Goal: Find specific page/section: Find specific page/section

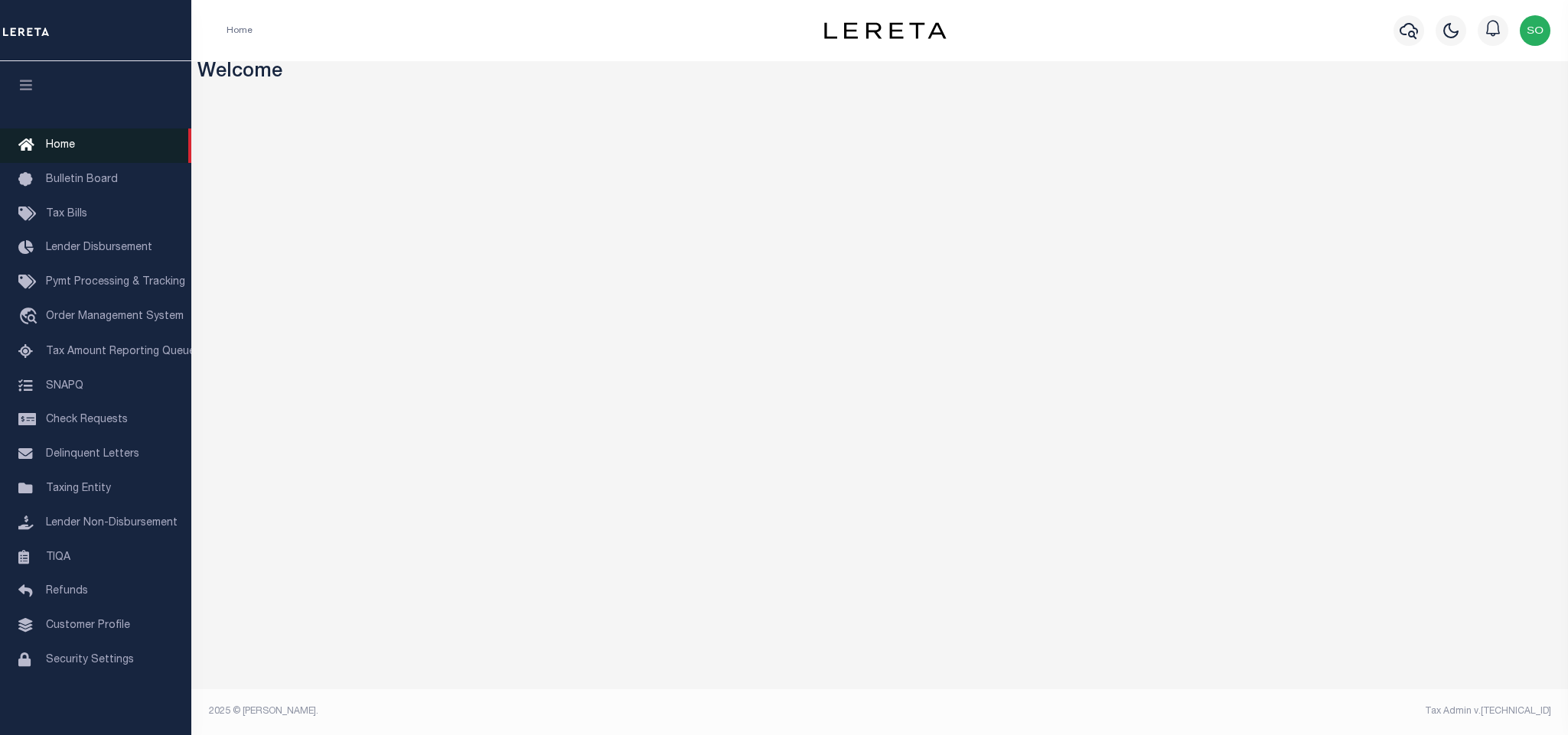
click at [60, 143] on span "Home" at bounding box center [60, 145] width 29 height 11
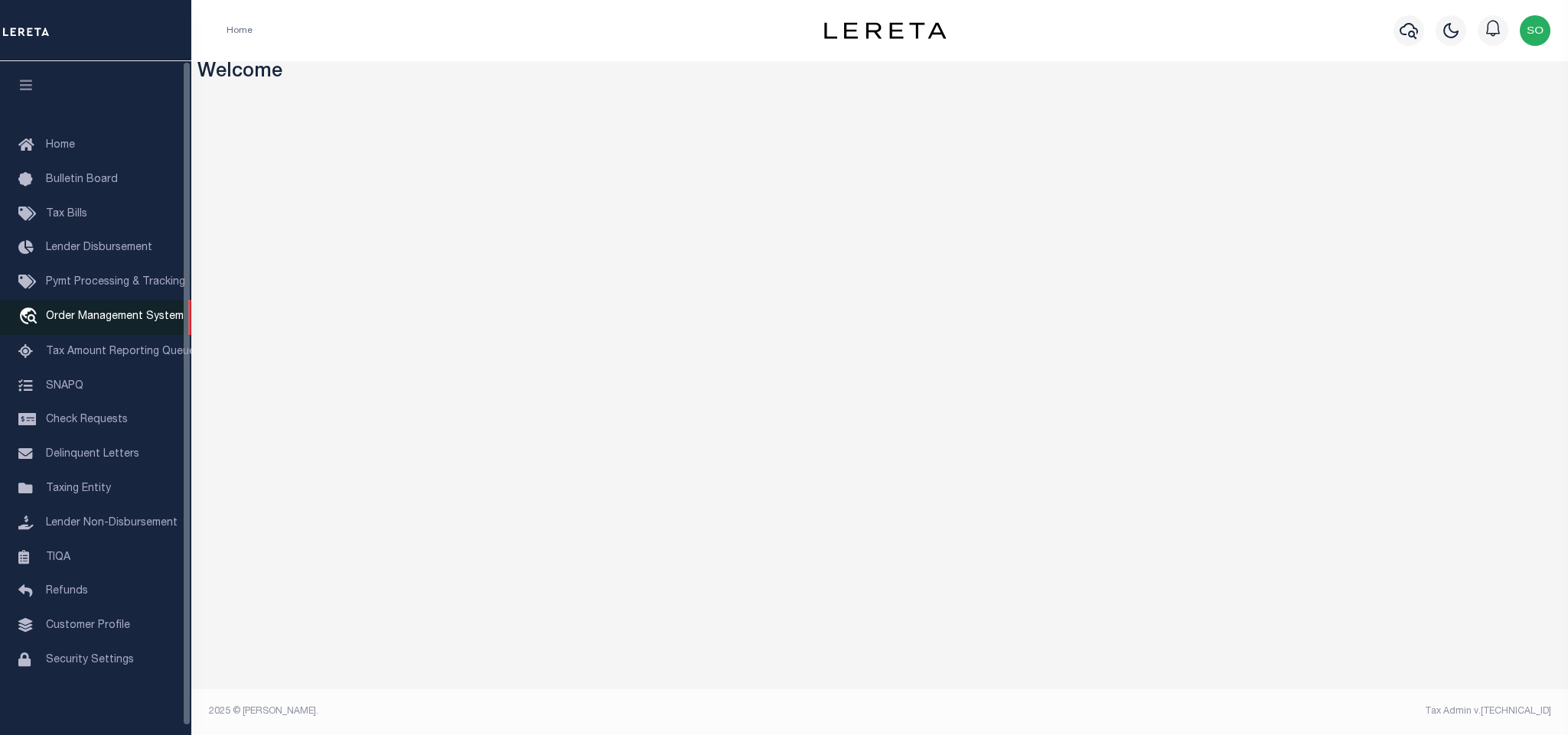
click at [122, 322] on span "Order Management System" at bounding box center [115, 316] width 138 height 11
click at [129, 322] on span "Order Management System" at bounding box center [115, 316] width 138 height 11
click at [126, 314] on span "Order Management System" at bounding box center [115, 316] width 138 height 11
